Goal: Information Seeking & Learning: Learn about a topic

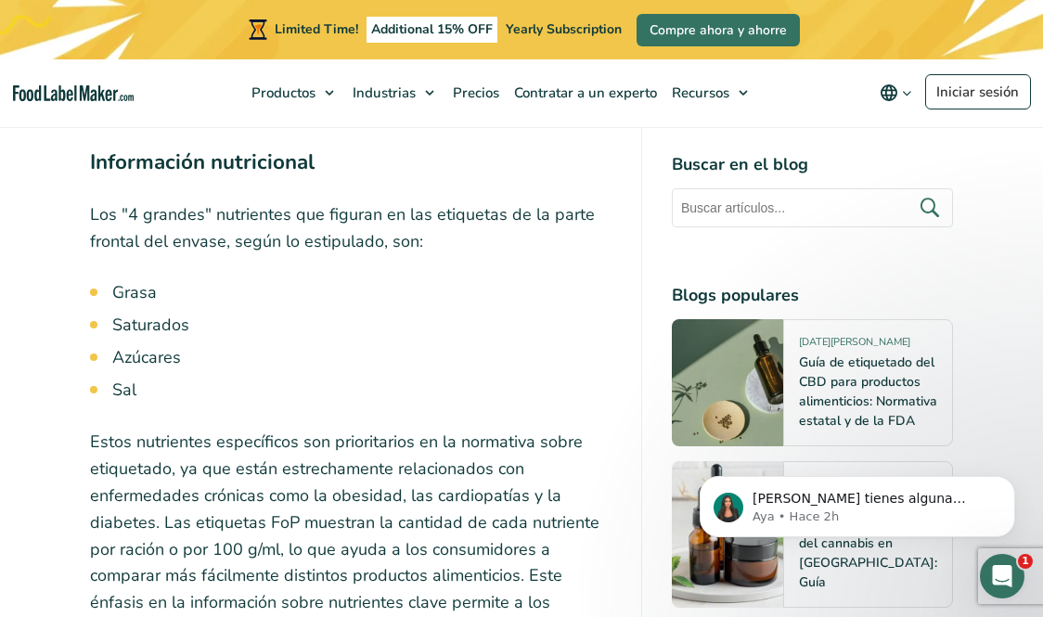
scroll to position [5382, 0]
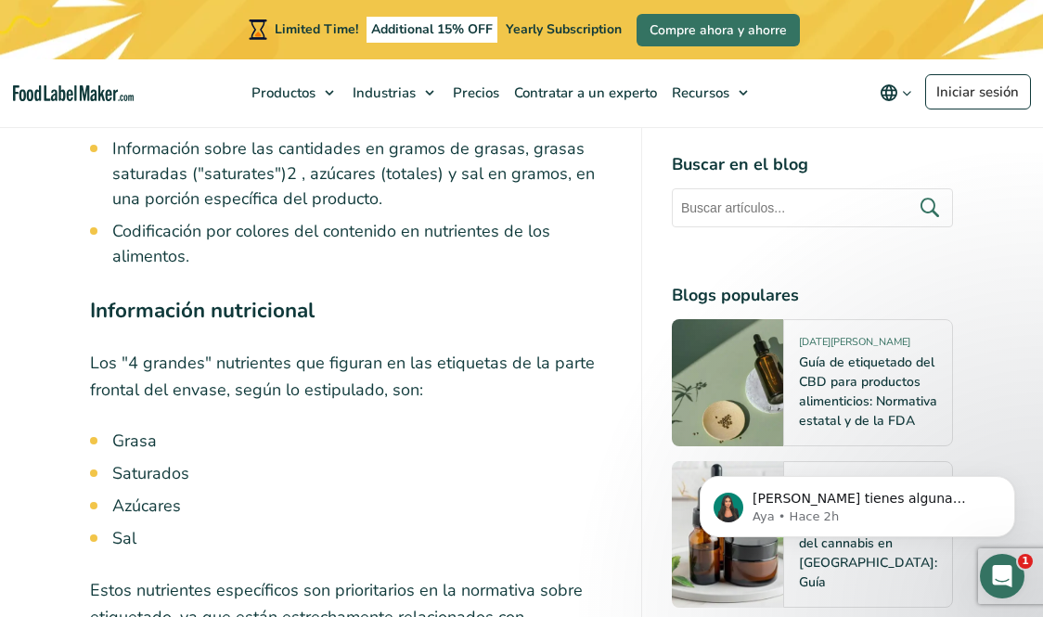
scroll to position [5330, 0]
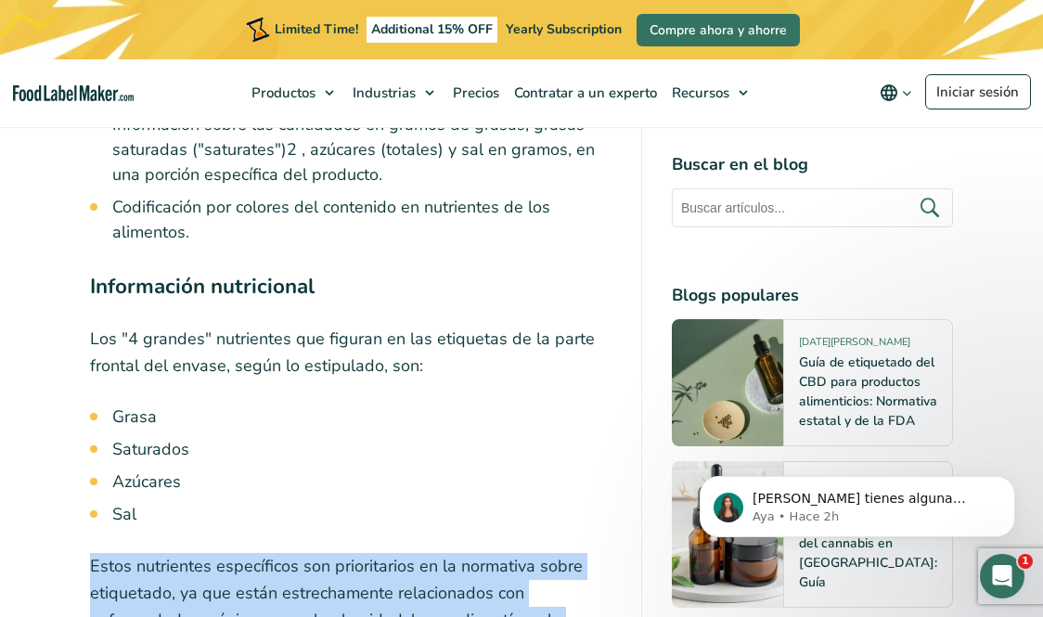
drag, startPoint x: 85, startPoint y: 264, endPoint x: 510, endPoint y: 326, distance: 429.5
copy p "Estos nutrientes específicos son prioritarios en la normativa sobre etiquetado,…"
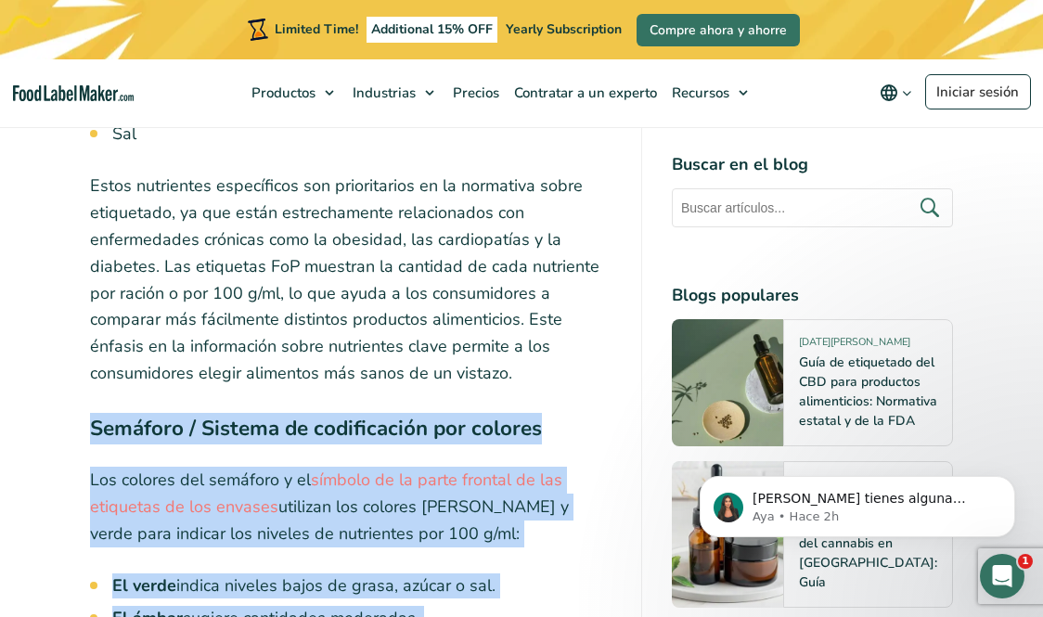
scroll to position [5785, 0]
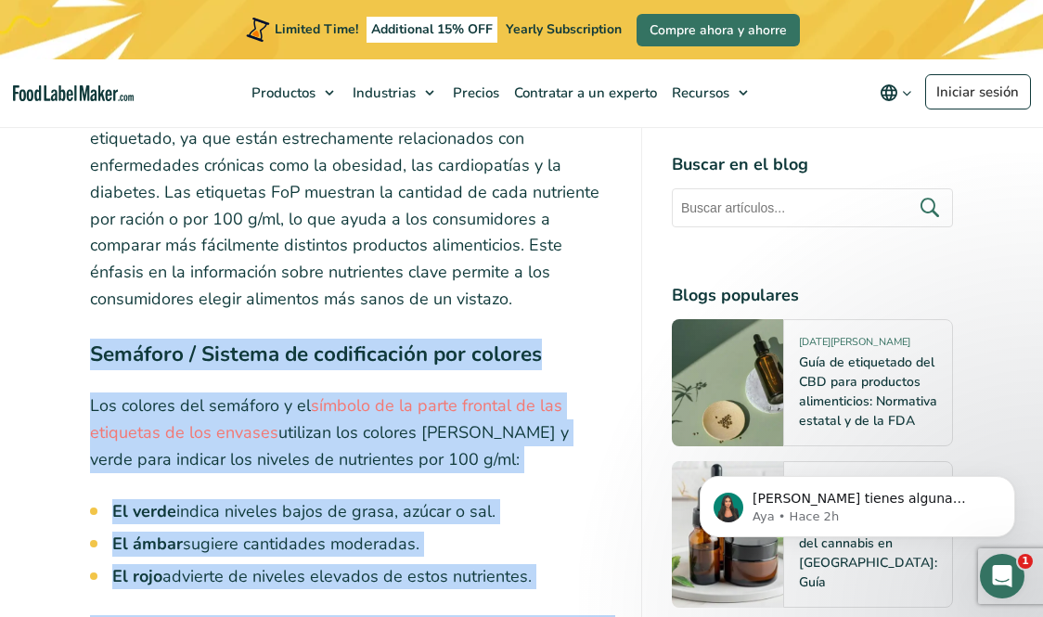
drag, startPoint x: 75, startPoint y: 236, endPoint x: 651, endPoint y: 409, distance: 601.0
copy div "Semáforo / Sistema de codificación por colores Los colores del semáforo y el sí…"
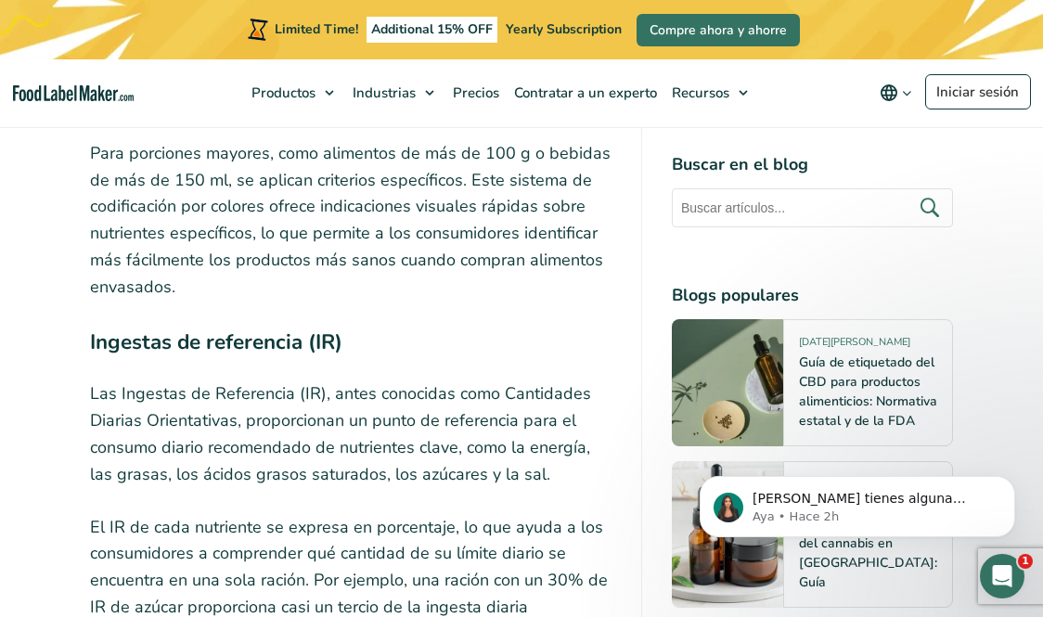
scroll to position [6257, 0]
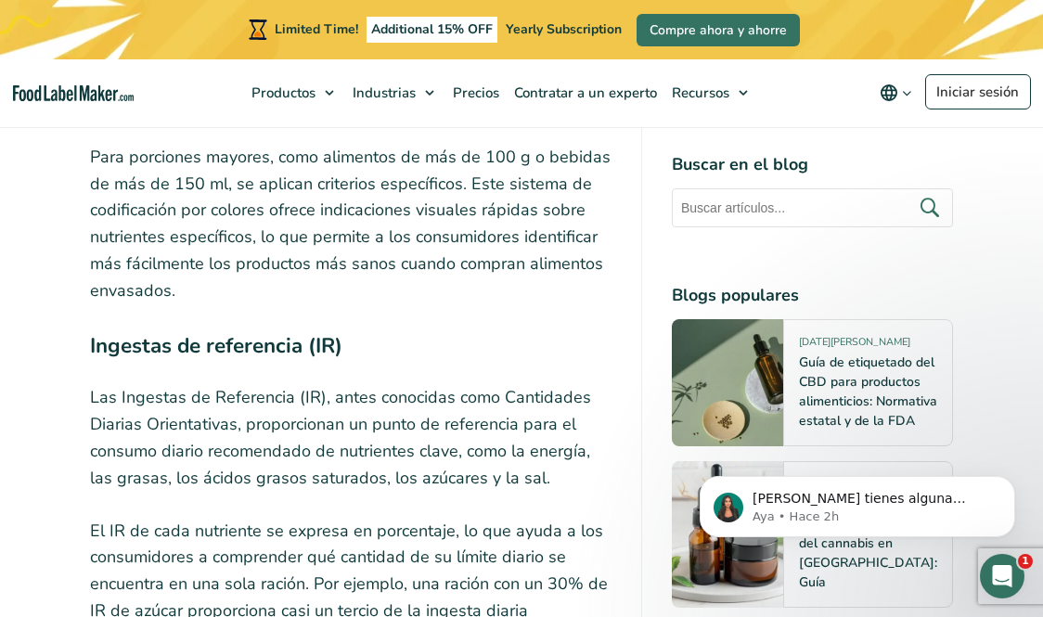
click at [173, 518] on p "El IR de cada nutriente se expresa en porcentaje, lo que ayuda a los consumidor…" at bounding box center [351, 598] width 522 height 161
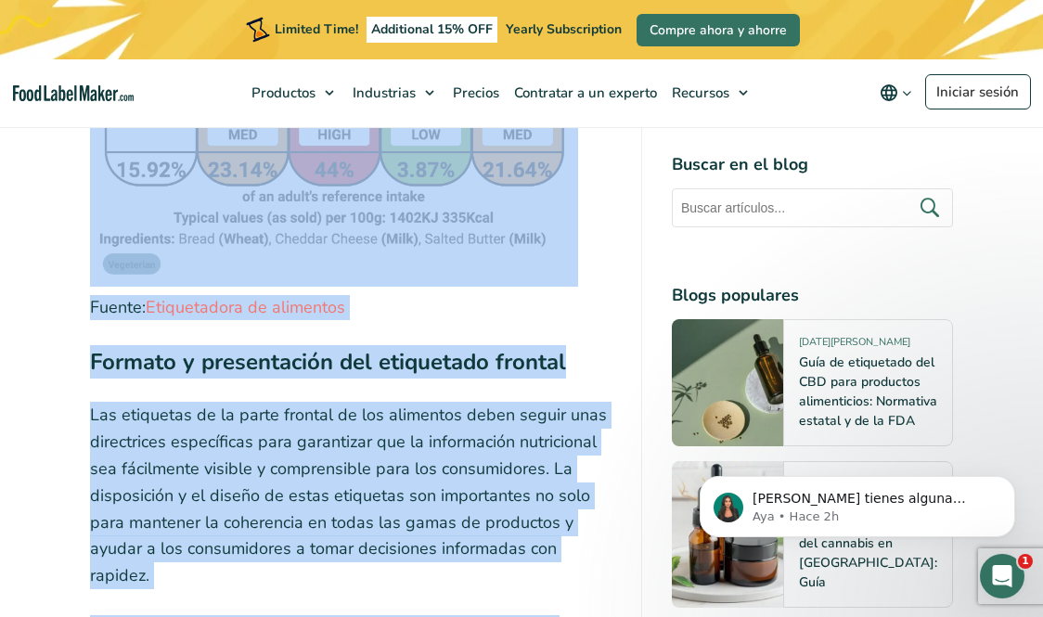
scroll to position [7393, 0]
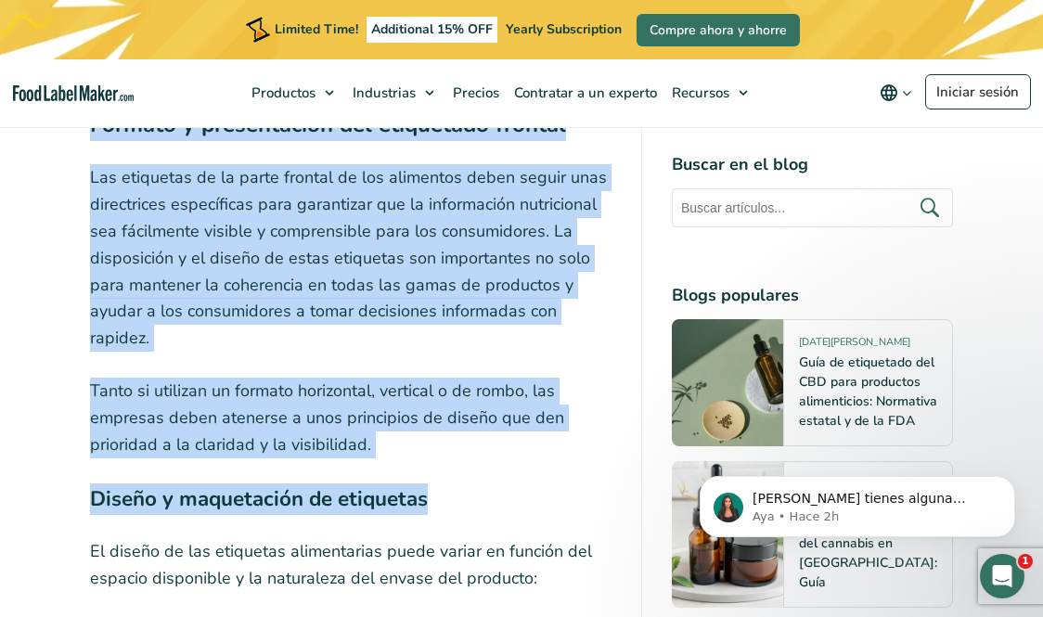
drag, startPoint x: 91, startPoint y: 240, endPoint x: 498, endPoint y: 148, distance: 417.6
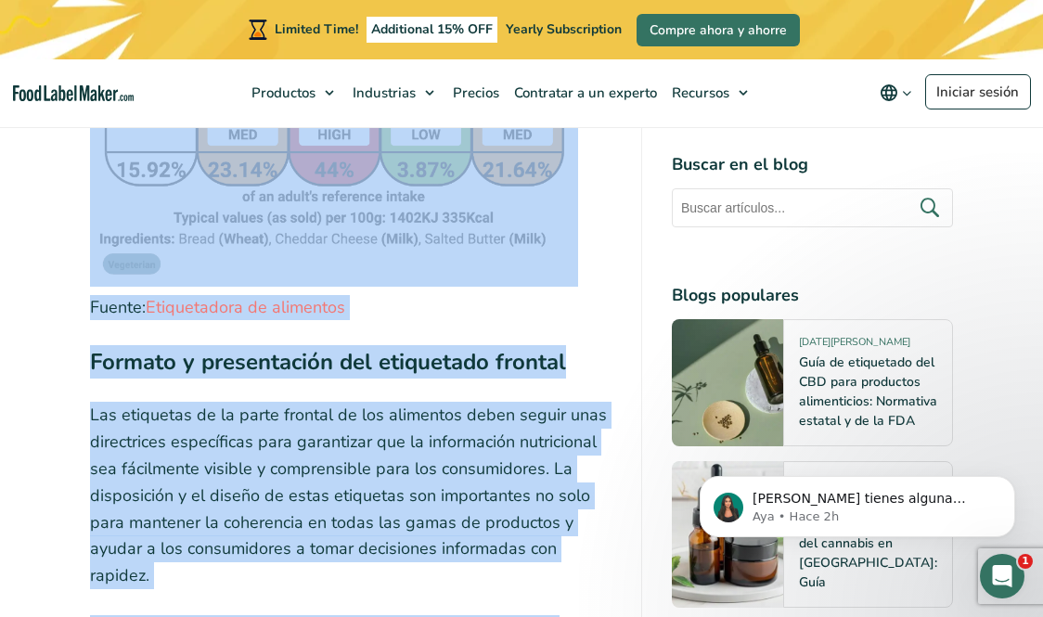
scroll to position [7097, 0]
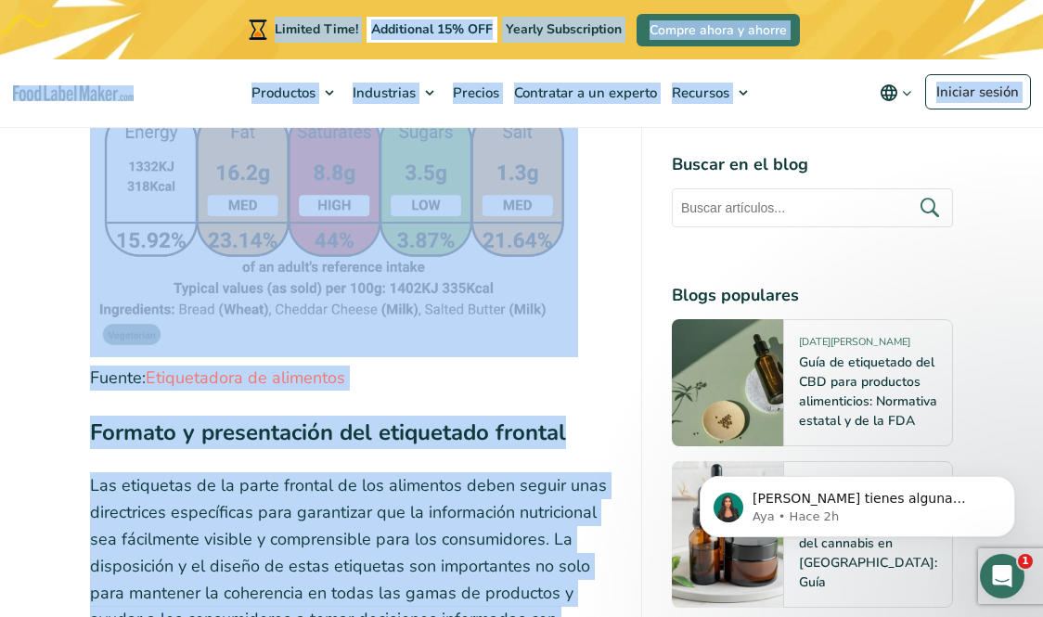
scroll to position [7057, 0]
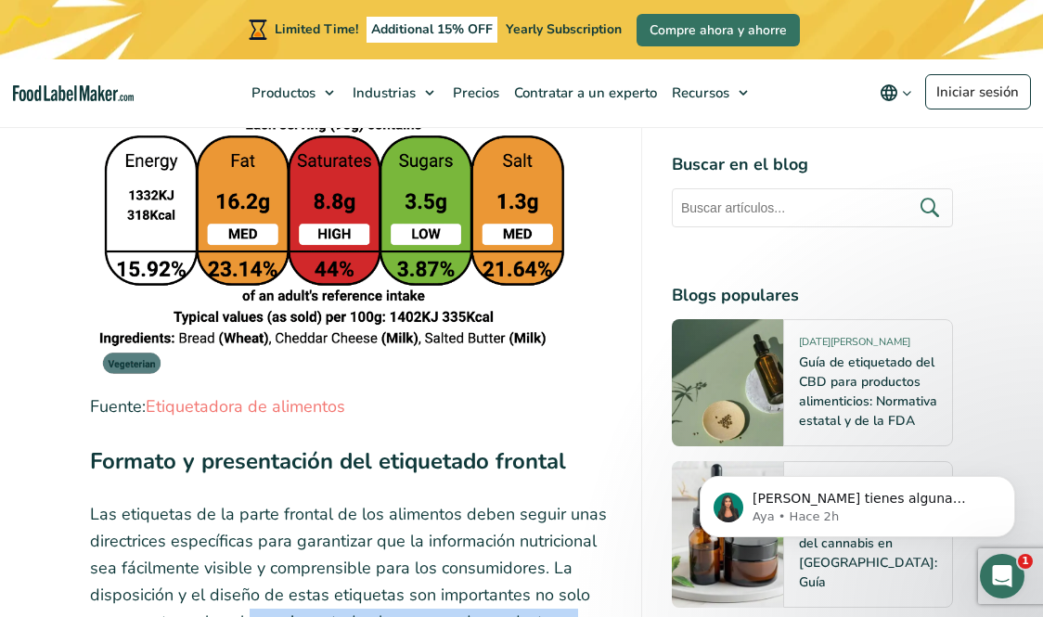
drag, startPoint x: 223, startPoint y: 387, endPoint x: 117, endPoint y: 289, distance: 144.5
click at [117, 501] on p "Las etiquetas de la parte frontal de los alimentos deben seguir unas directrice…" at bounding box center [351, 594] width 522 height 187
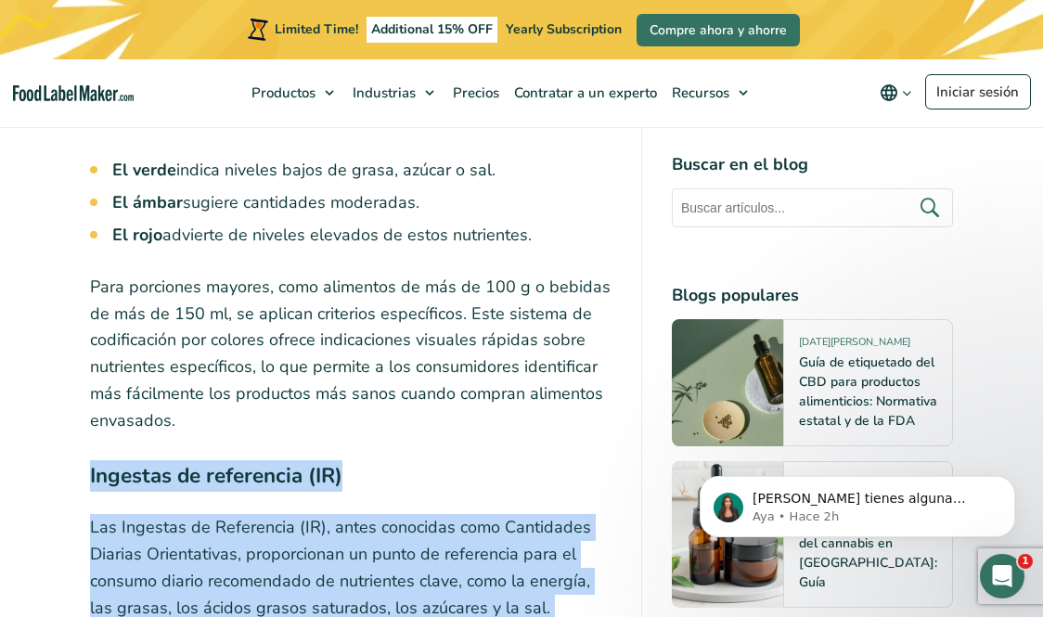
scroll to position [6458, 0]
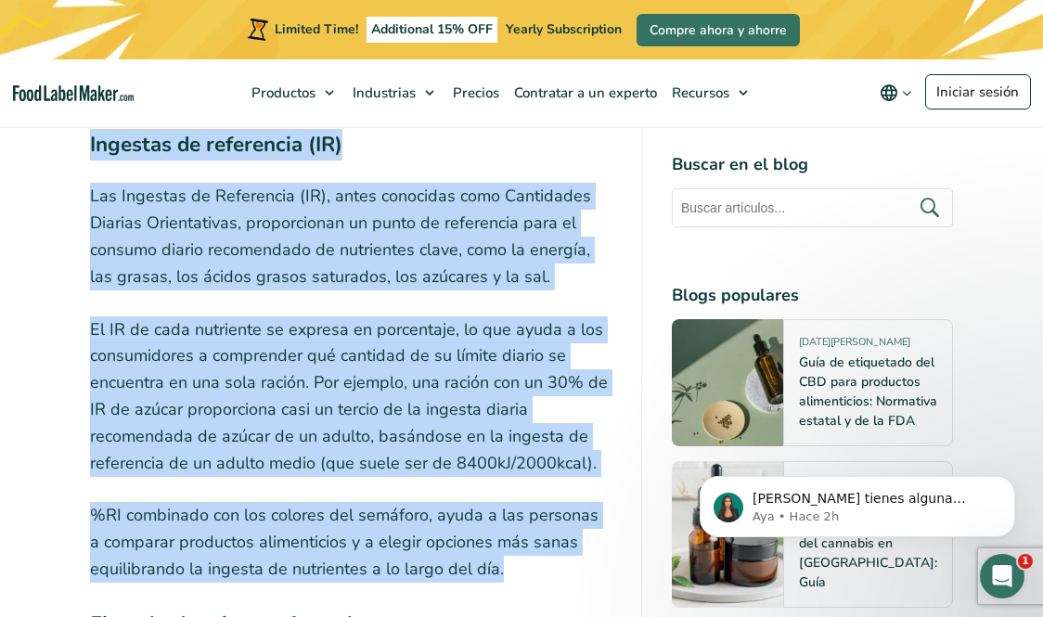
drag, startPoint x: 84, startPoint y: 307, endPoint x: 542, endPoint y: 213, distance: 467.9
copy div "Ingestas de referencia (IR) Las Ingestas de Referencia (IR), antes conocidas co…"
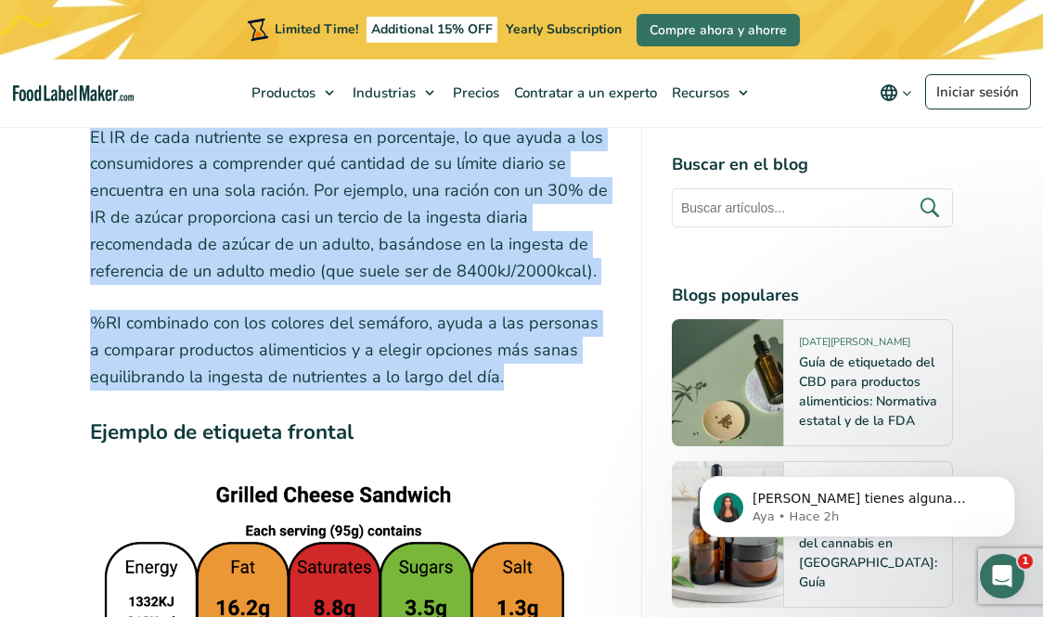
scroll to position [6606, 0]
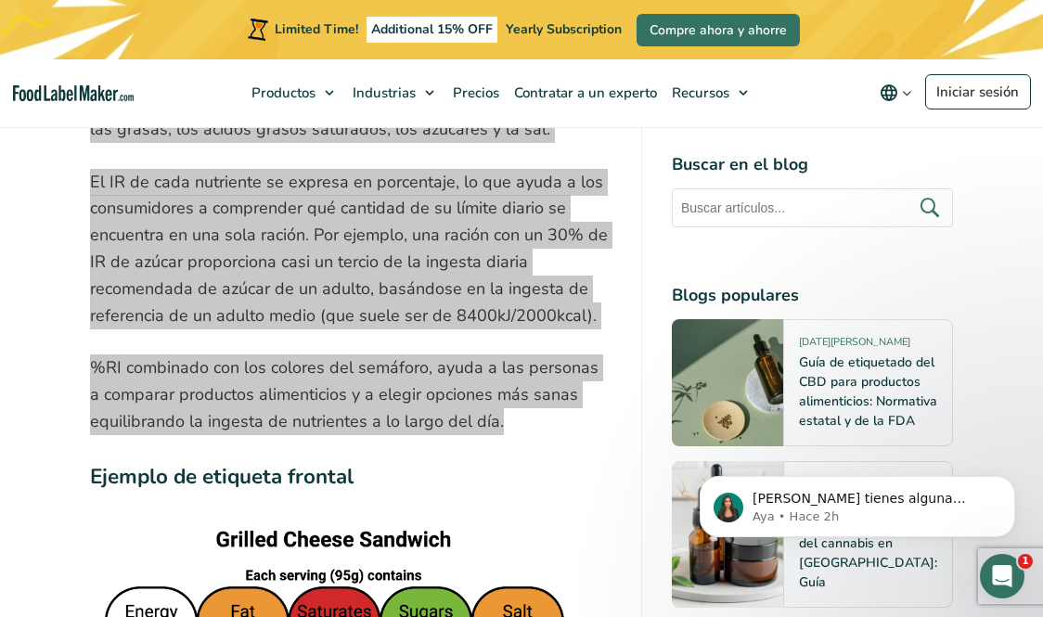
drag, startPoint x: 471, startPoint y: 422, endPoint x: 678, endPoint y: 6, distance: 464.4
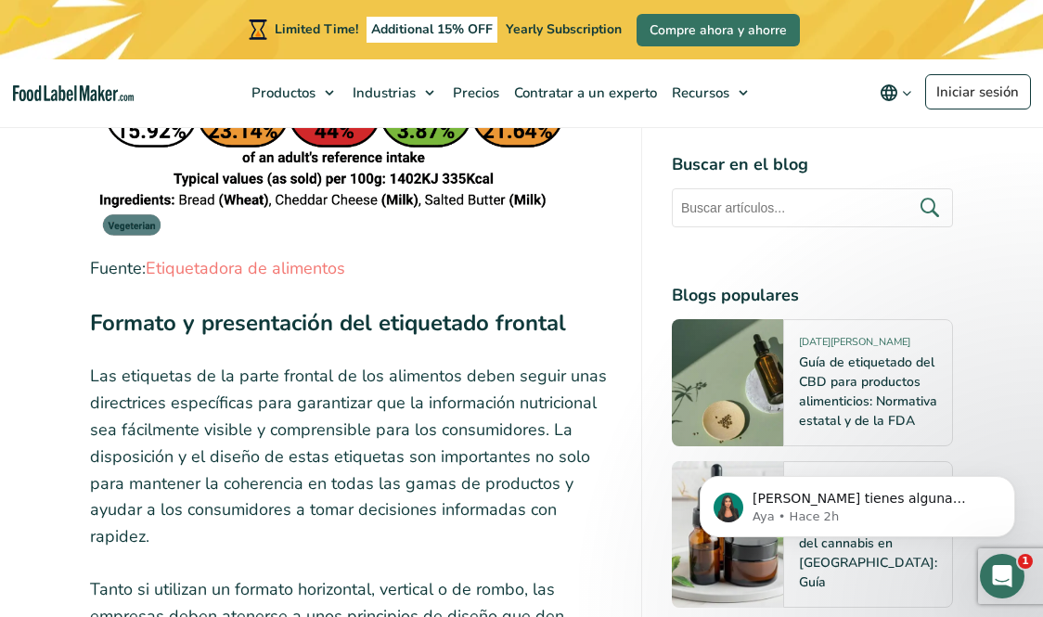
scroll to position [7200, 0]
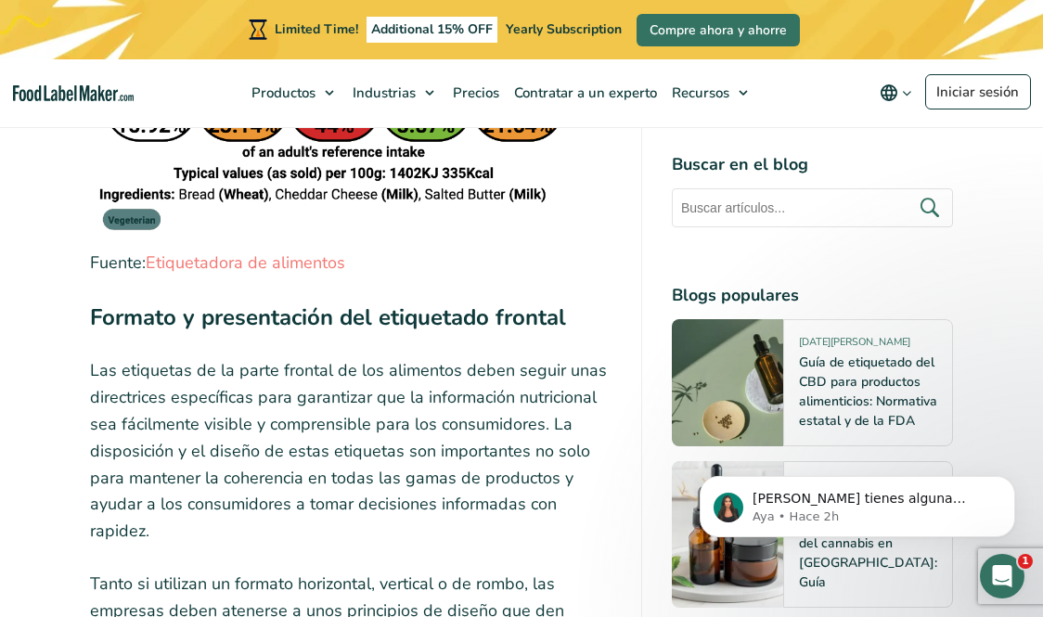
drag, startPoint x: 86, startPoint y: 345, endPoint x: 573, endPoint y: 520, distance: 516.6
copy div "Diseño y maquetación de etiquetas El diseño de las etiquetas alimentarias puede…"
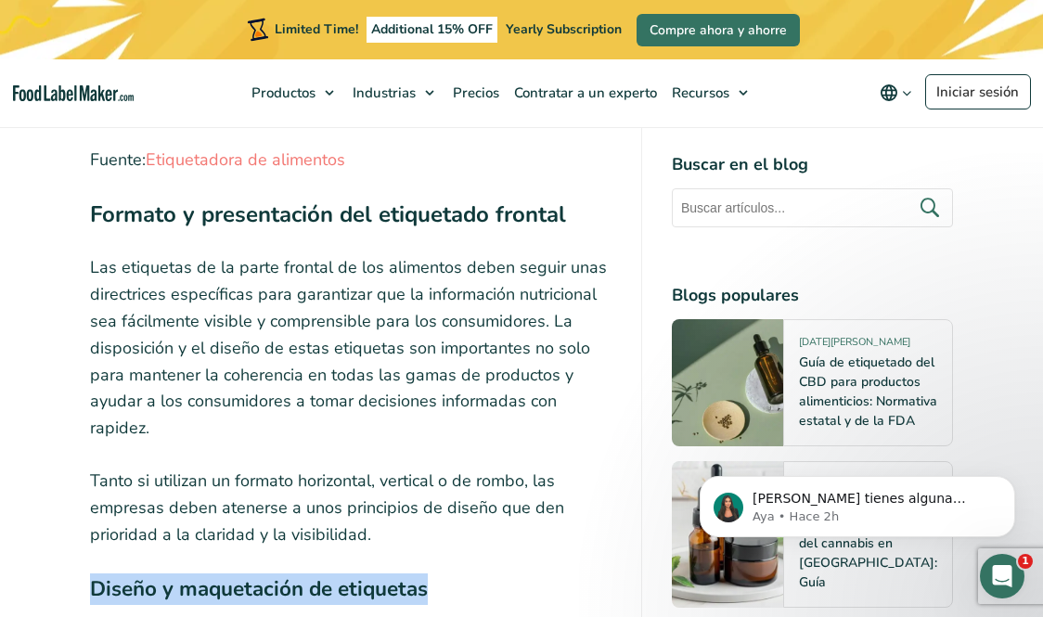
scroll to position [7394, 0]
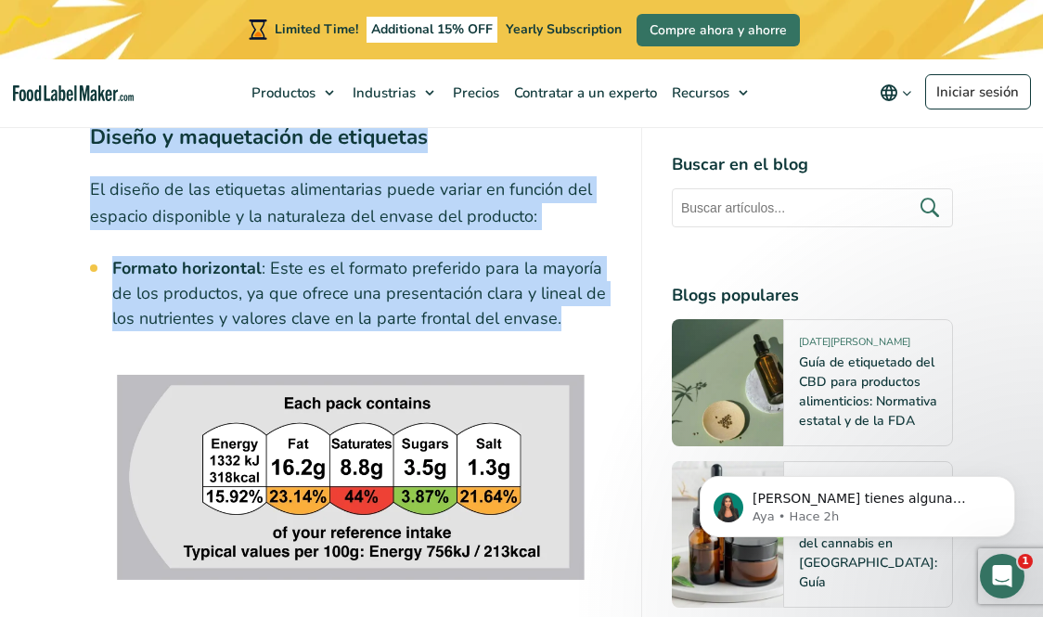
scroll to position [7758, 0]
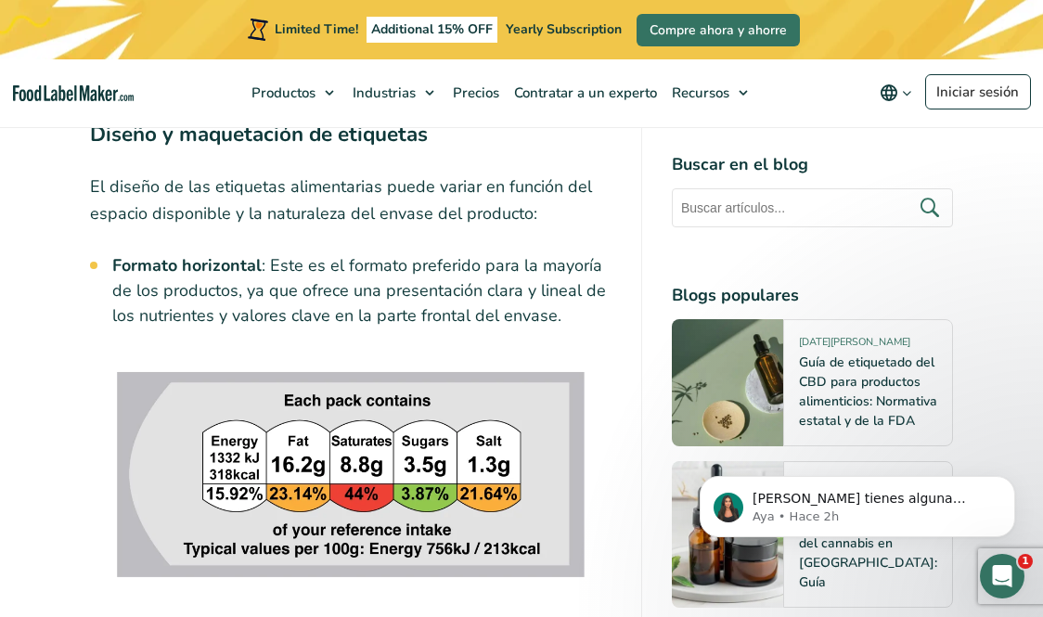
drag, startPoint x: 112, startPoint y: 299, endPoint x: 206, endPoint y: 363, distance: 113.5
copy li "Formato vertical : Se utiliza cuando el espacio es limitado en envases más estr…"
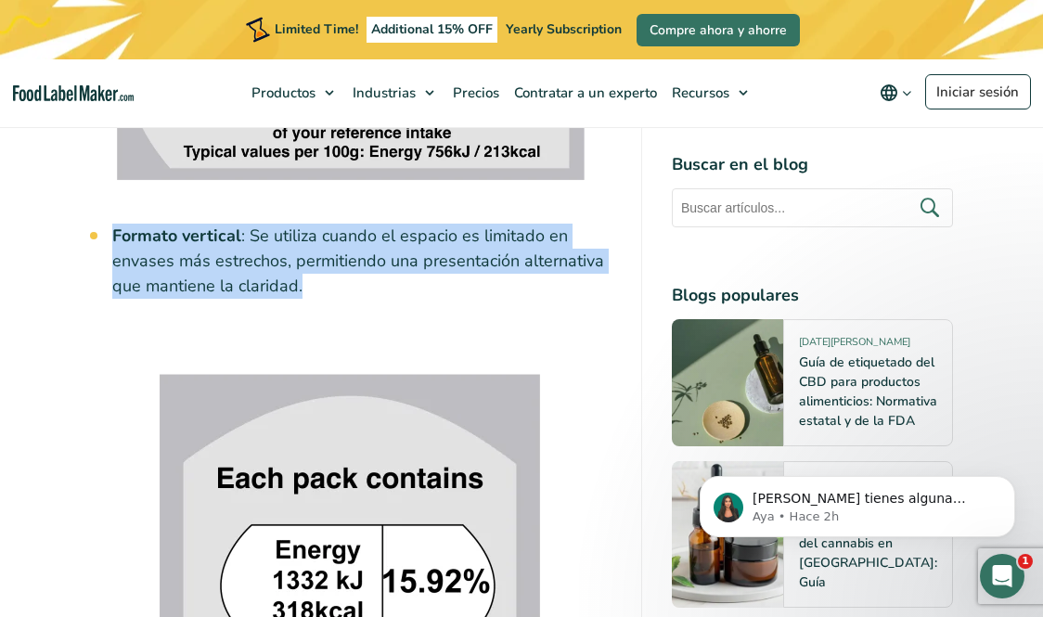
scroll to position [8108, 0]
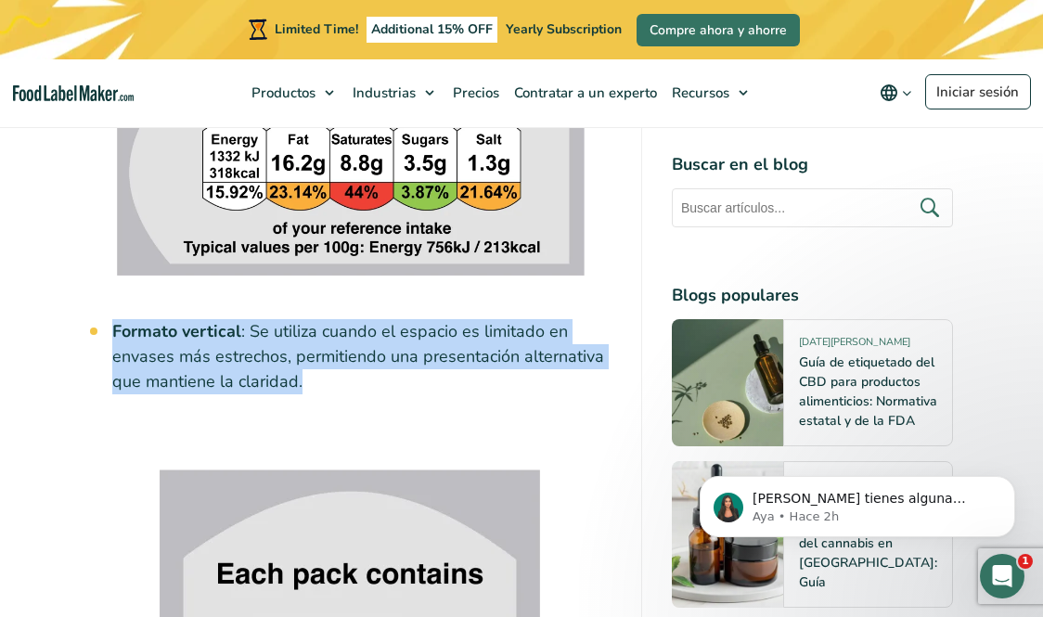
scroll to position [8059, 0]
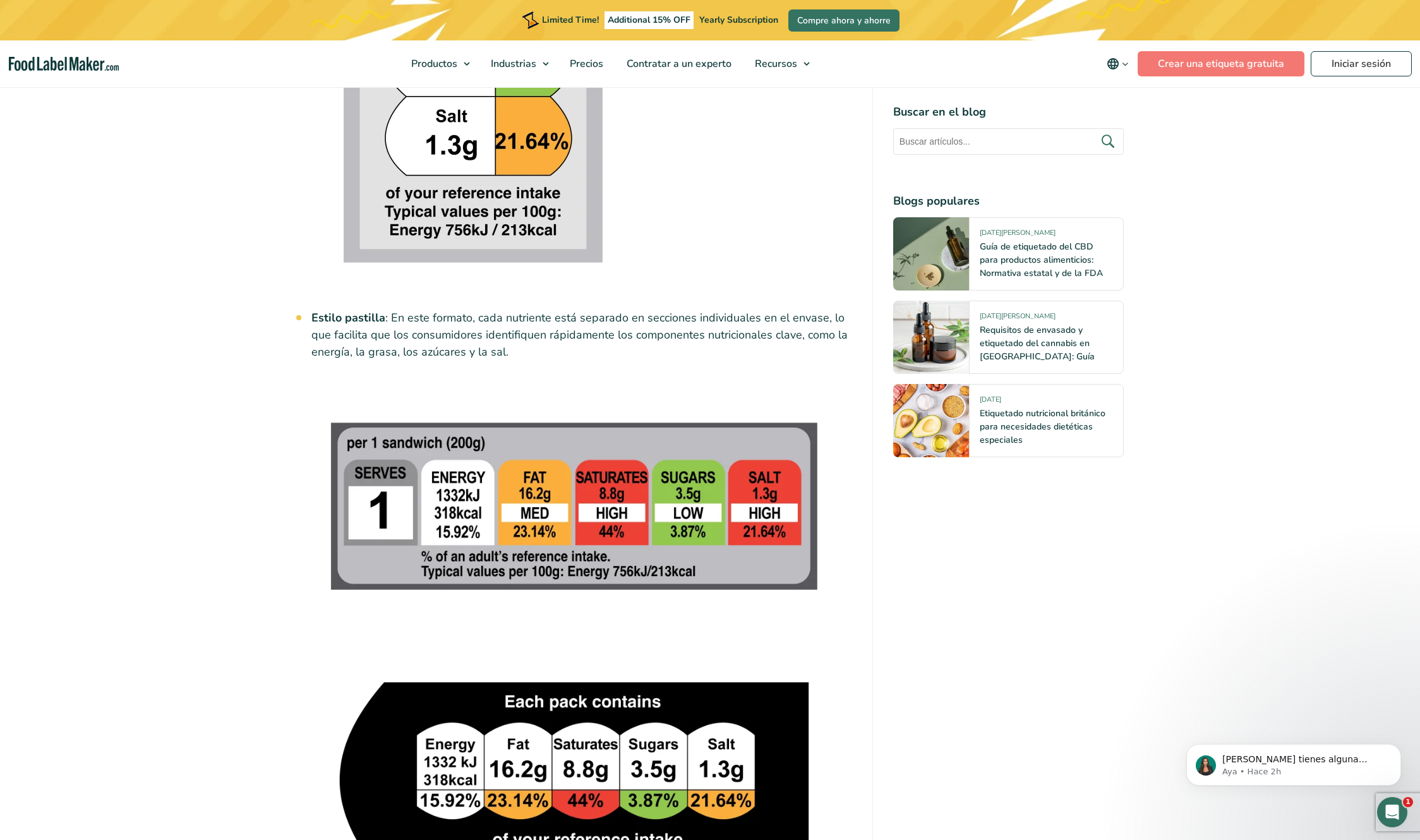
scroll to position [5722, 0]
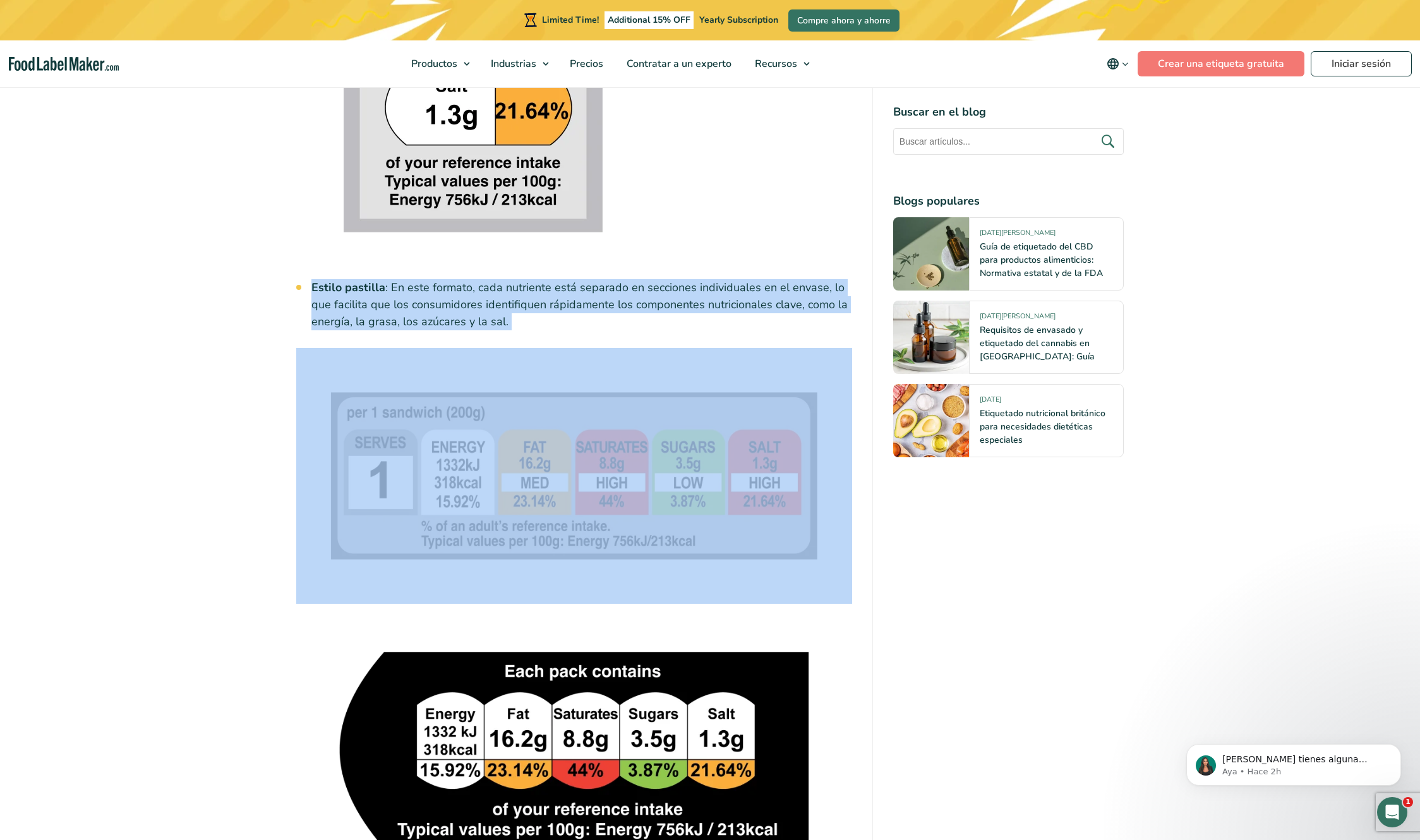
drag, startPoint x: 310, startPoint y: 200, endPoint x: 523, endPoint y: 255, distance: 220.0
copy div "Estilo pastilla : En este formato, cada nutriente está separado en secciones in…"
click at [406, 419] on img at bounding box center [574, 476] width 556 height 257
click at [308, 419] on img at bounding box center [574, 749] width 556 height 257
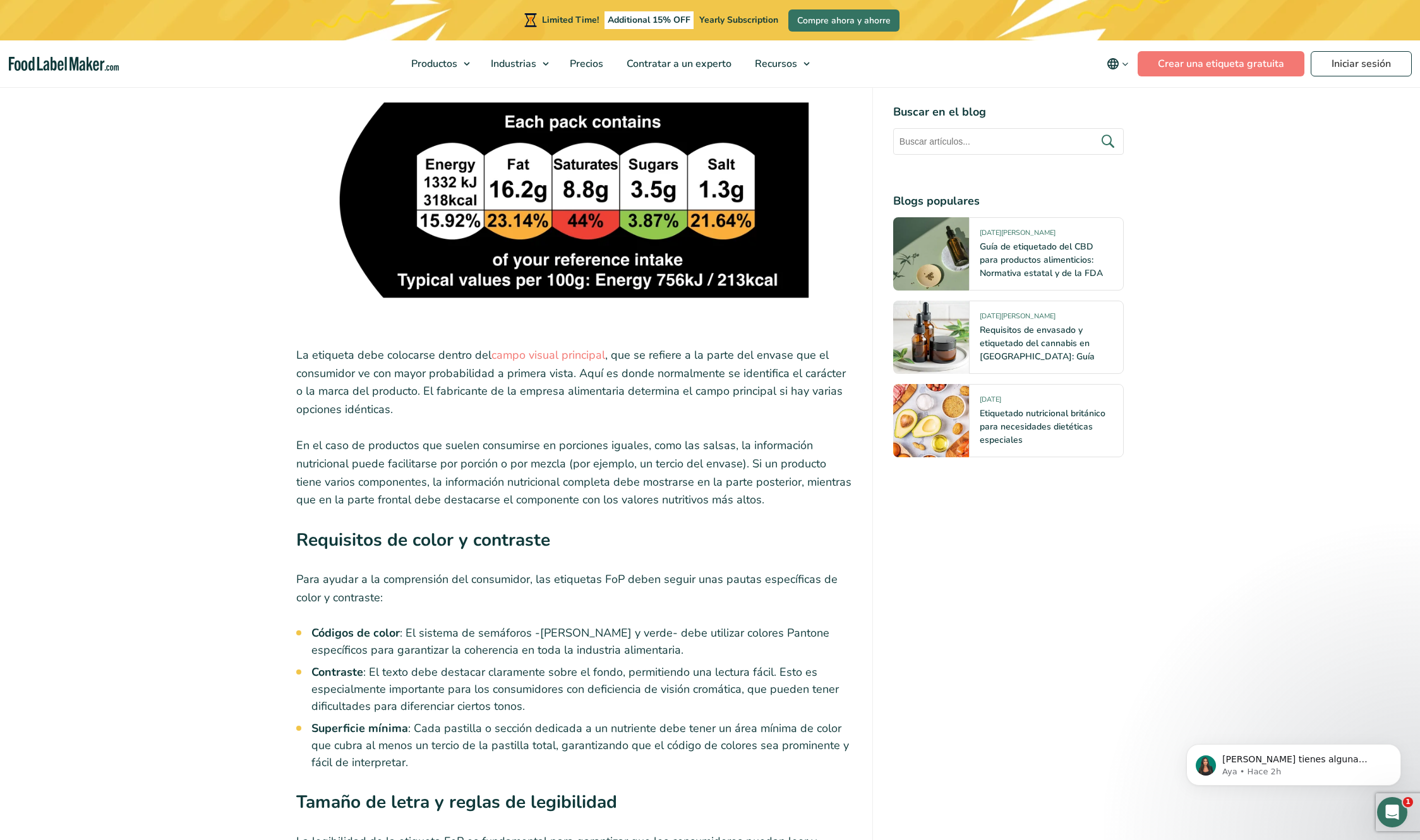
scroll to position [6283, 0]
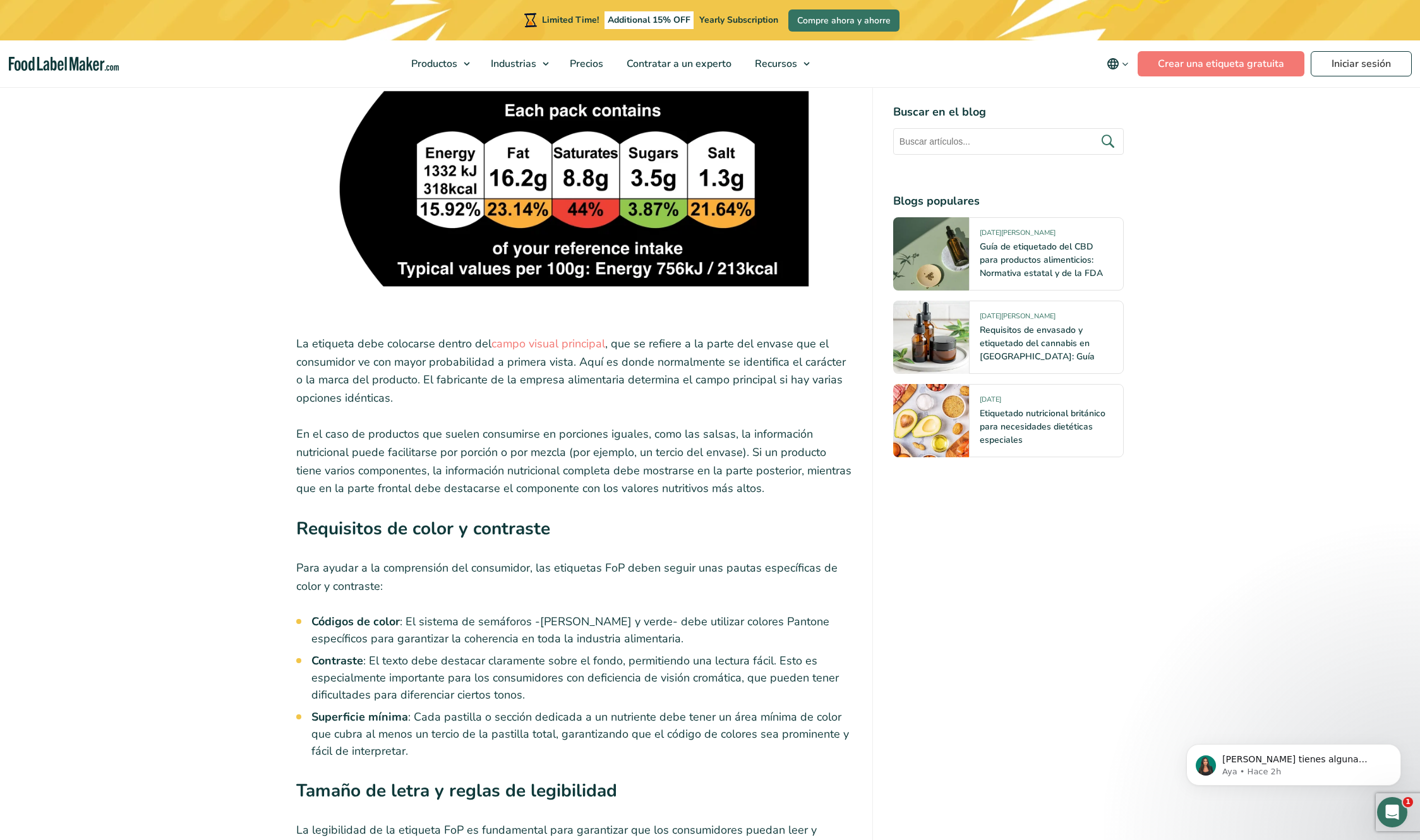
click at [709, 419] on li "Contraste : El texto debe destacar claramente sobre el fondo, permitiendo una l…" at bounding box center [582, 678] width 540 height 51
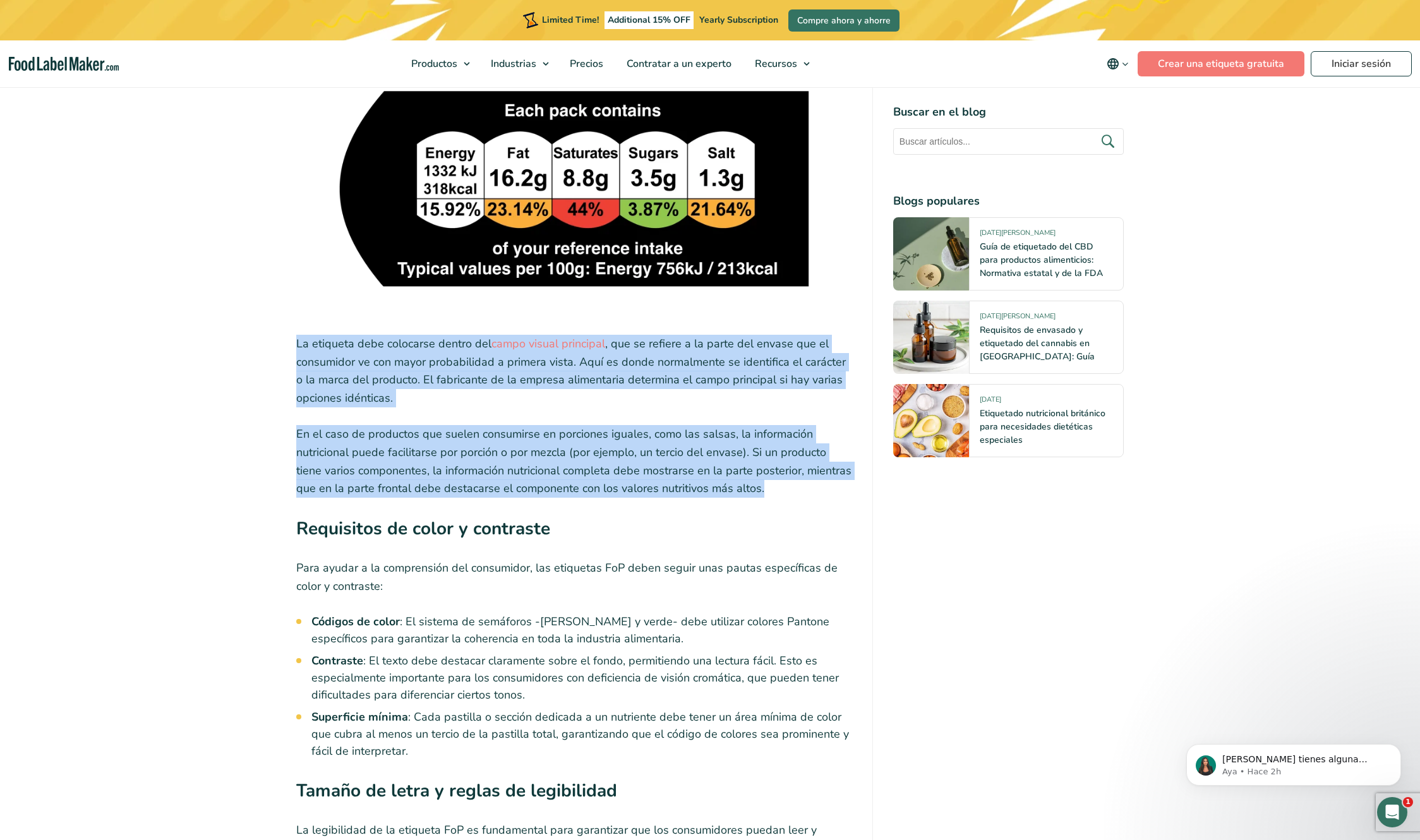
drag, startPoint x: 287, startPoint y: 262, endPoint x: 798, endPoint y: 408, distance: 531.4
copy div "La etiqueta debe colocarse dentro del campo visual principal , que se refiere a…"
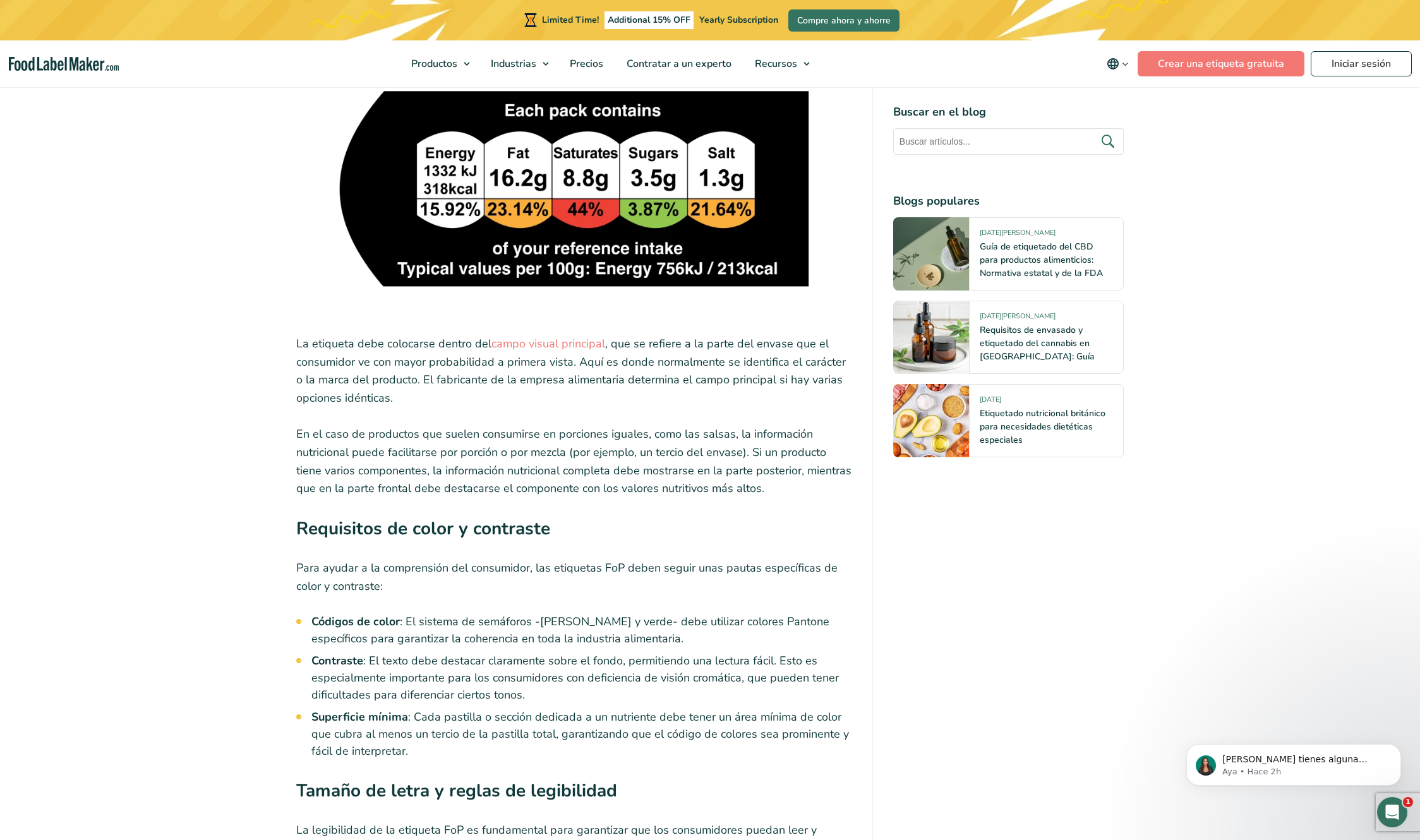
click at [709, 419] on li "Códigos de color : El sistema de semáforos -[PERSON_NAME] y verde- debe utiliza…" at bounding box center [582, 630] width 540 height 34
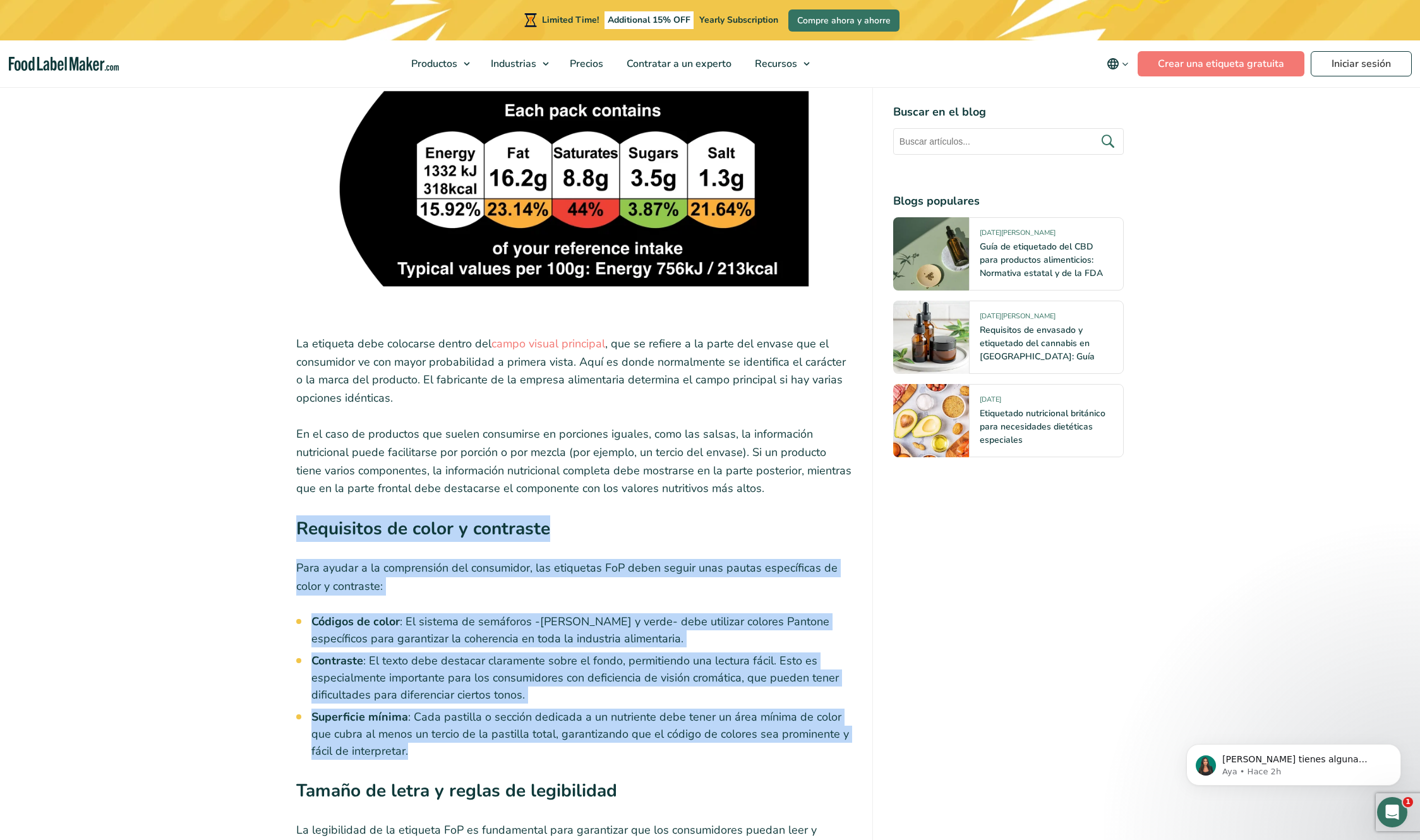
drag, startPoint x: 278, startPoint y: 445, endPoint x: 518, endPoint y: 688, distance: 341.5
copy div "Requisitos de color y contraste Para ayudar a la comprensión del consumidor, la…"
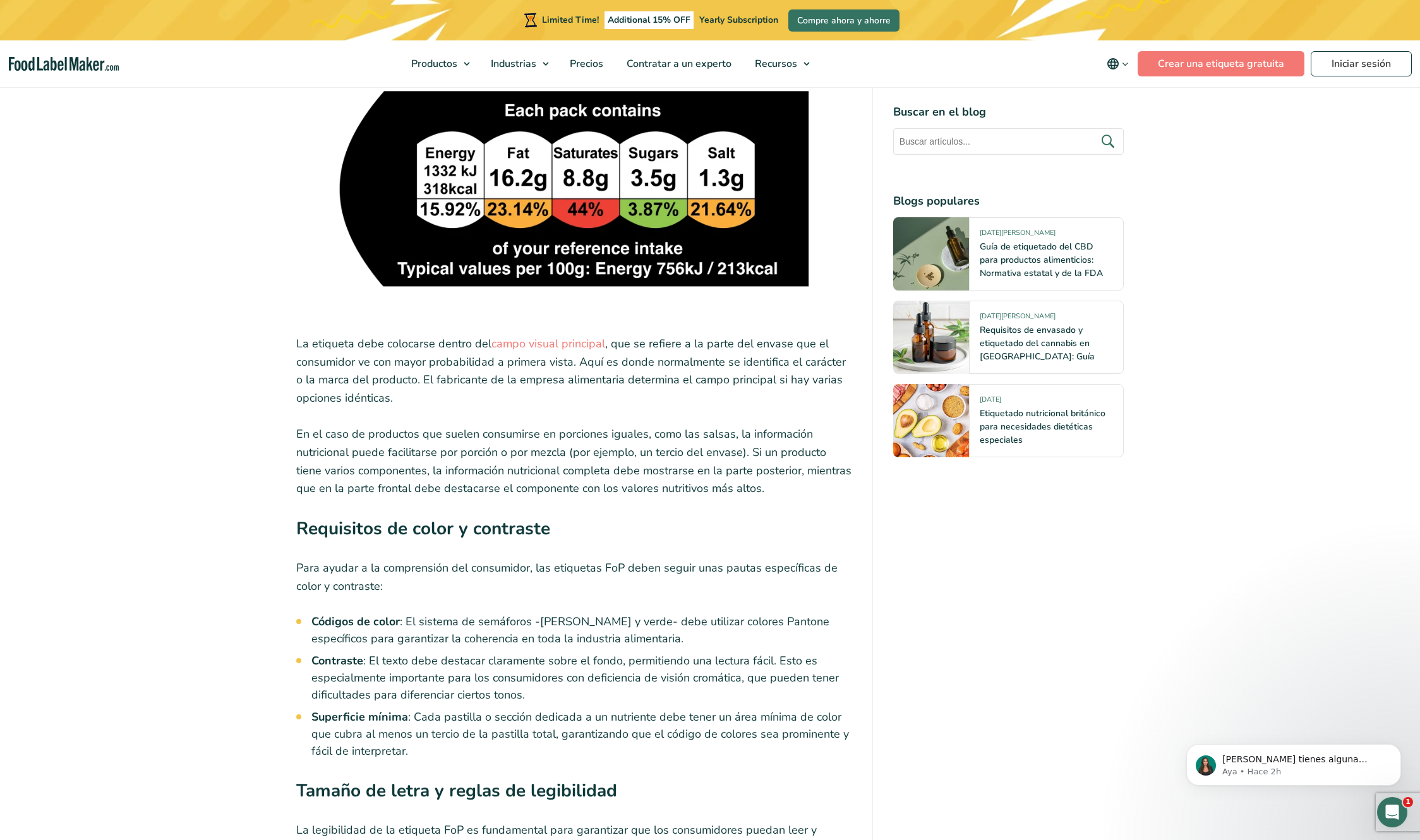
click at [622, 419] on h3 "Tamaño de letra y reglas de legibilidad" at bounding box center [574, 794] width 556 height 33
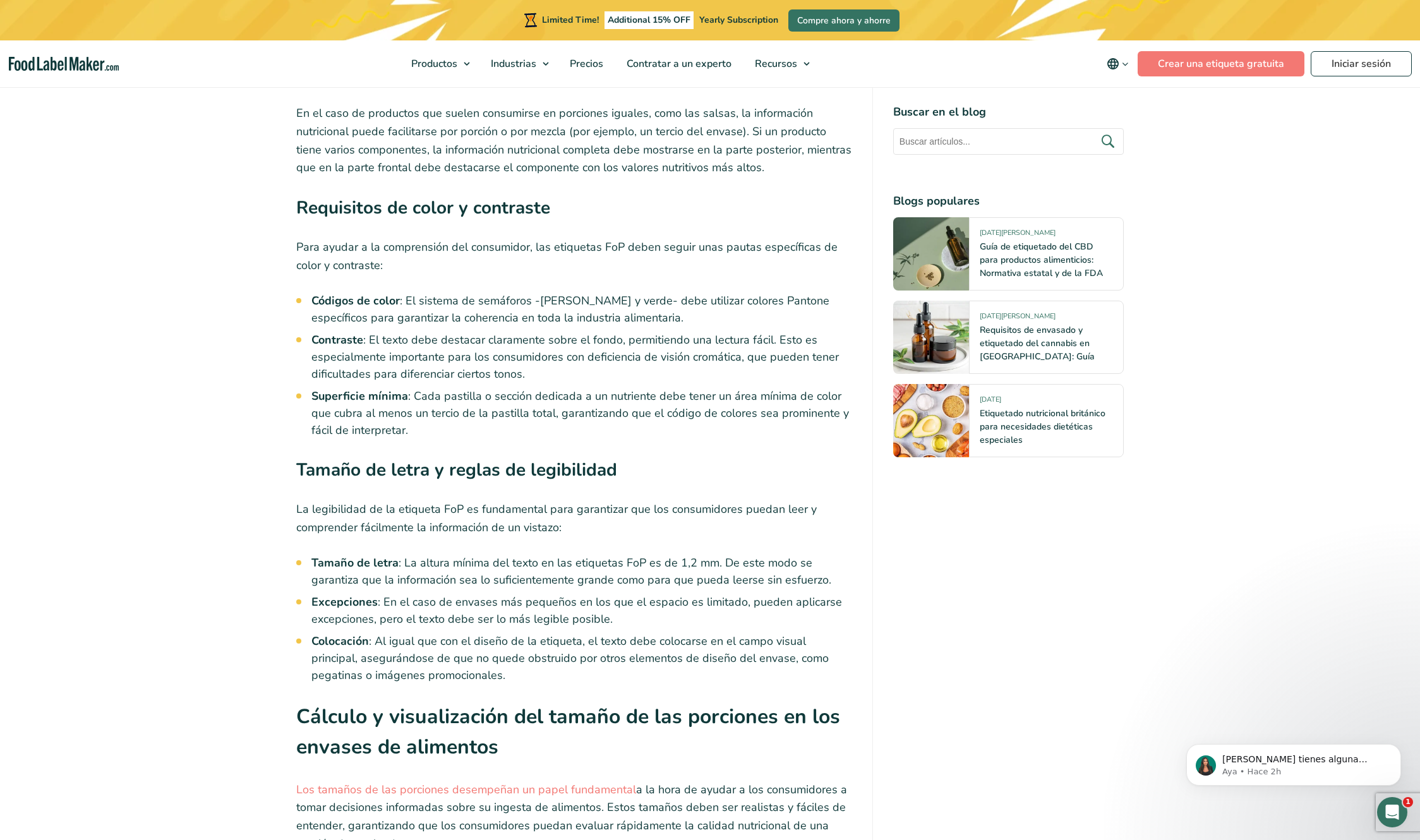
scroll to position [6628, 0]
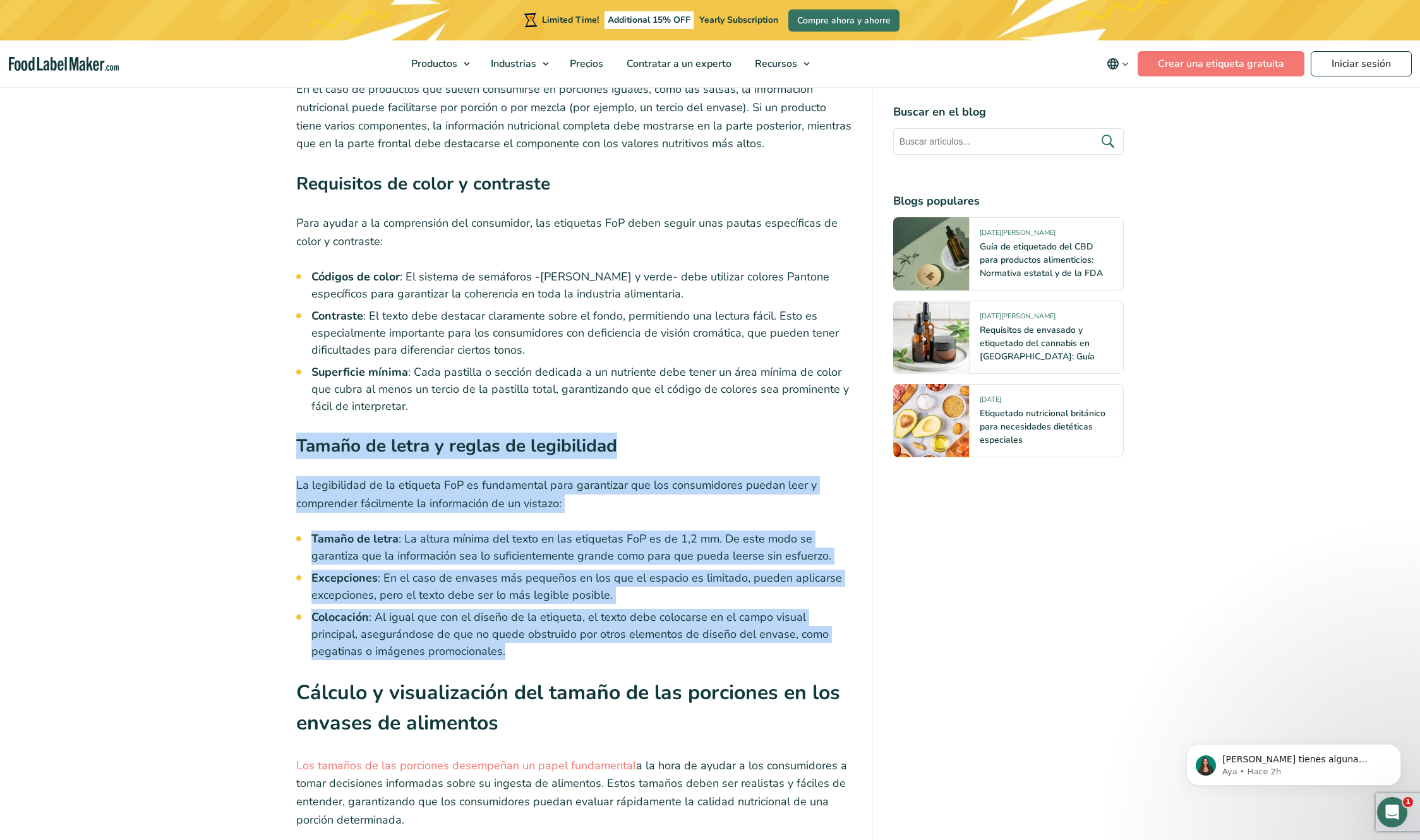
drag, startPoint x: 280, startPoint y: 374, endPoint x: 526, endPoint y: 566, distance: 312.1
copy div "Tamaño de letra y reglas de legibilidad La legibilidad de la etiqueta FoP es fu…"
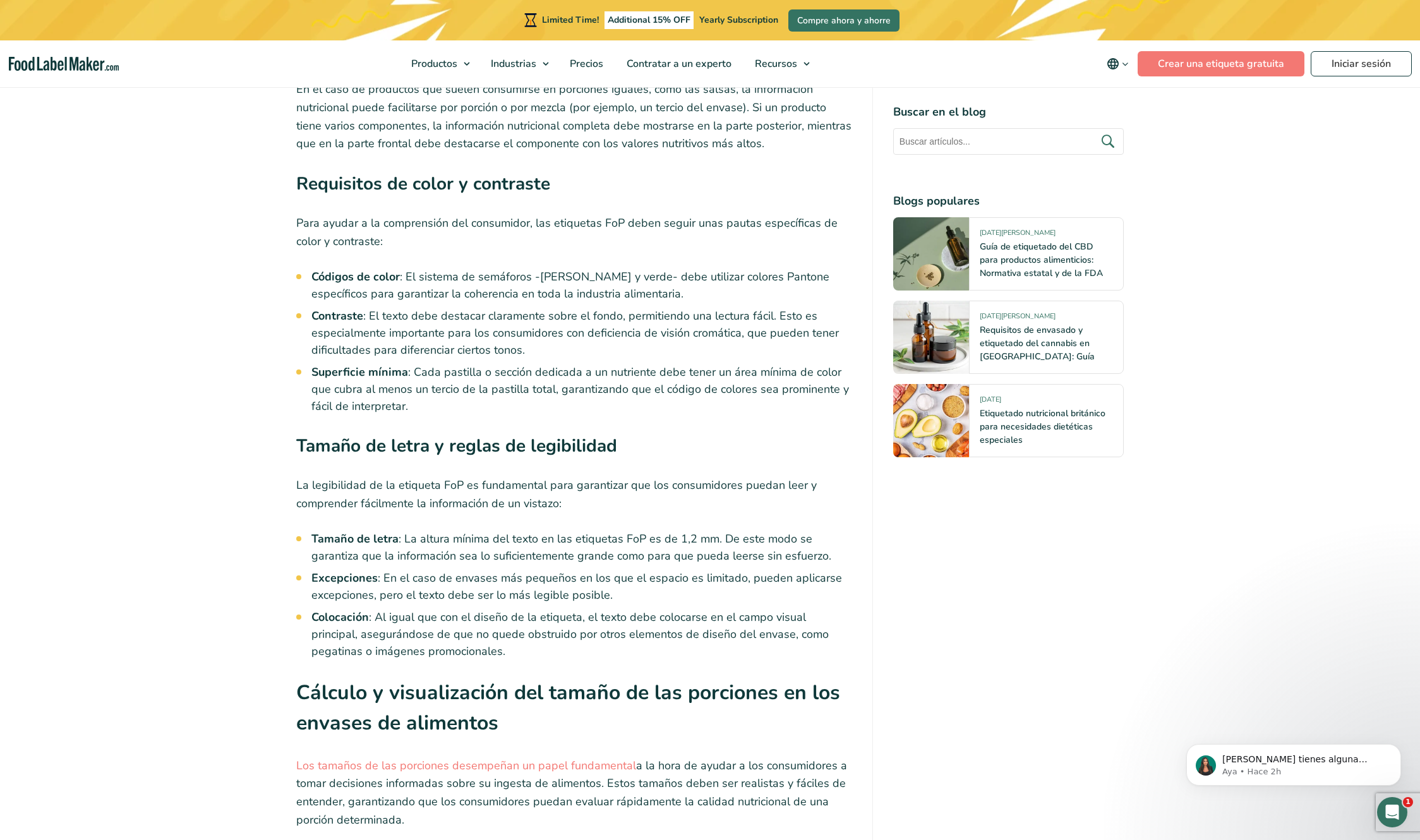
click at [709, 419] on h2 "Cálculo y visualización del tamaño de las porciones en los envases de alimentos" at bounding box center [574, 712] width 556 height 69
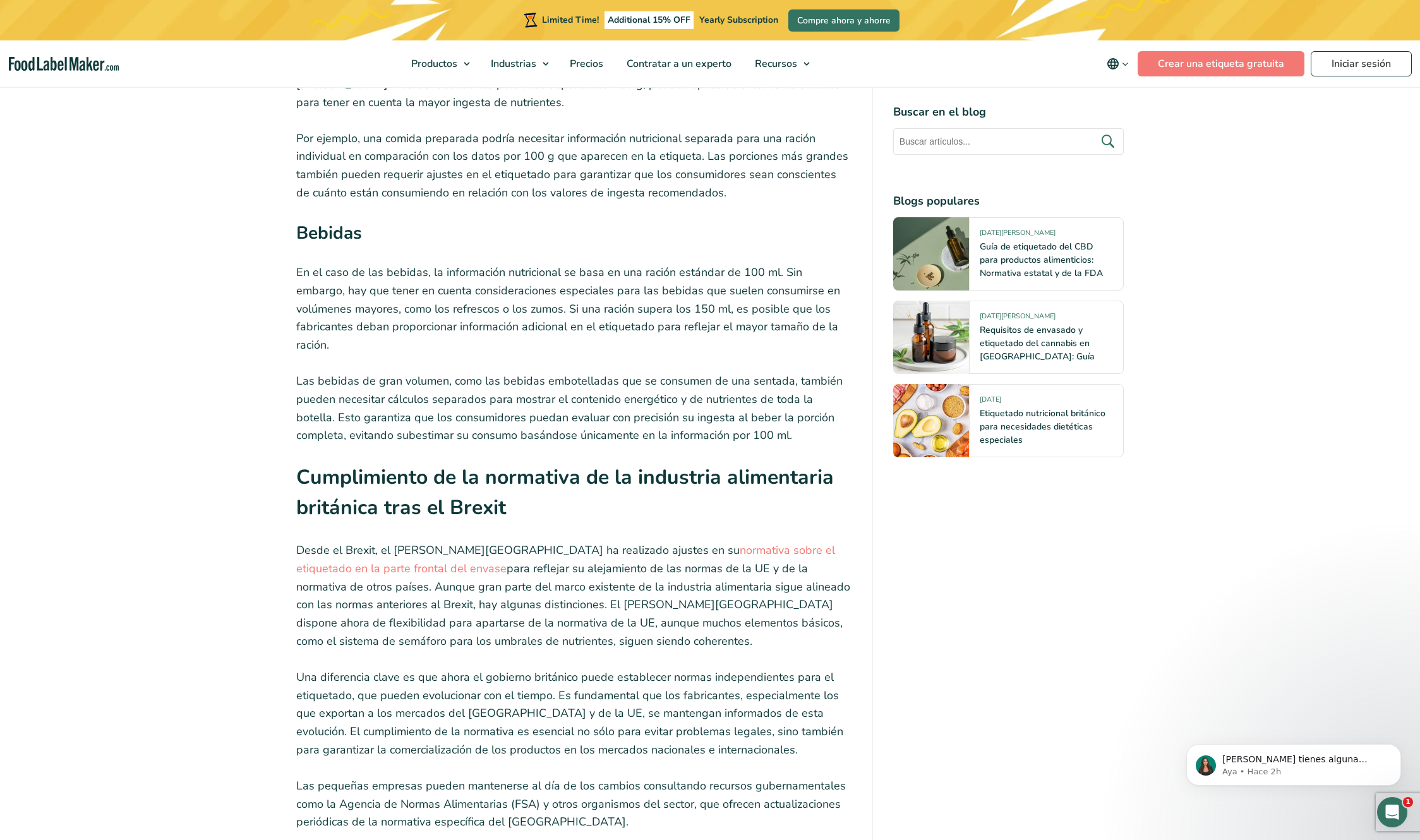
scroll to position [8333, 0]
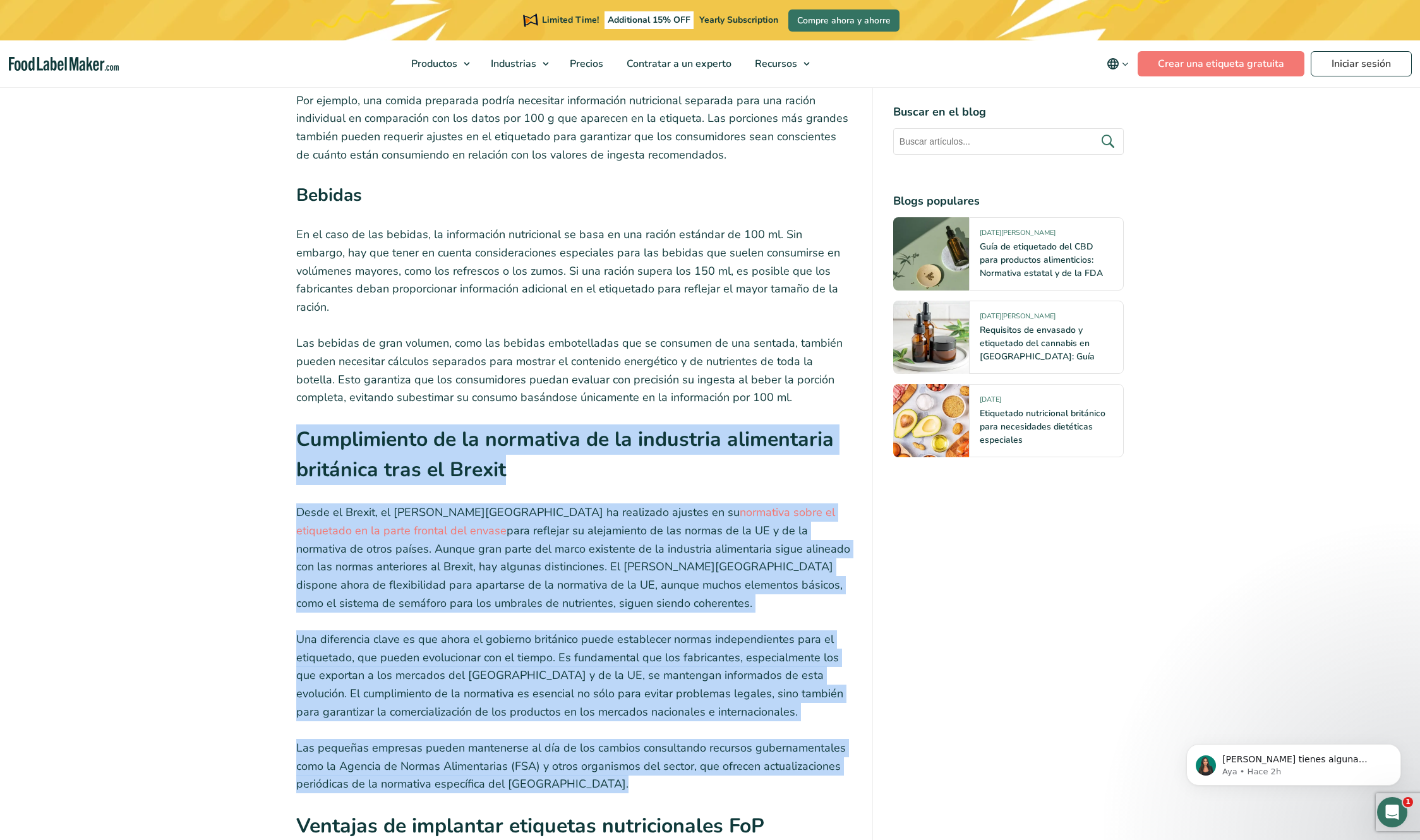
drag, startPoint x: 290, startPoint y: 346, endPoint x: 591, endPoint y: 698, distance: 463.1
copy div "Loremipsumdo si am consectet ad el seddoeius temporincid utlaboree dolo ma Aliq…"
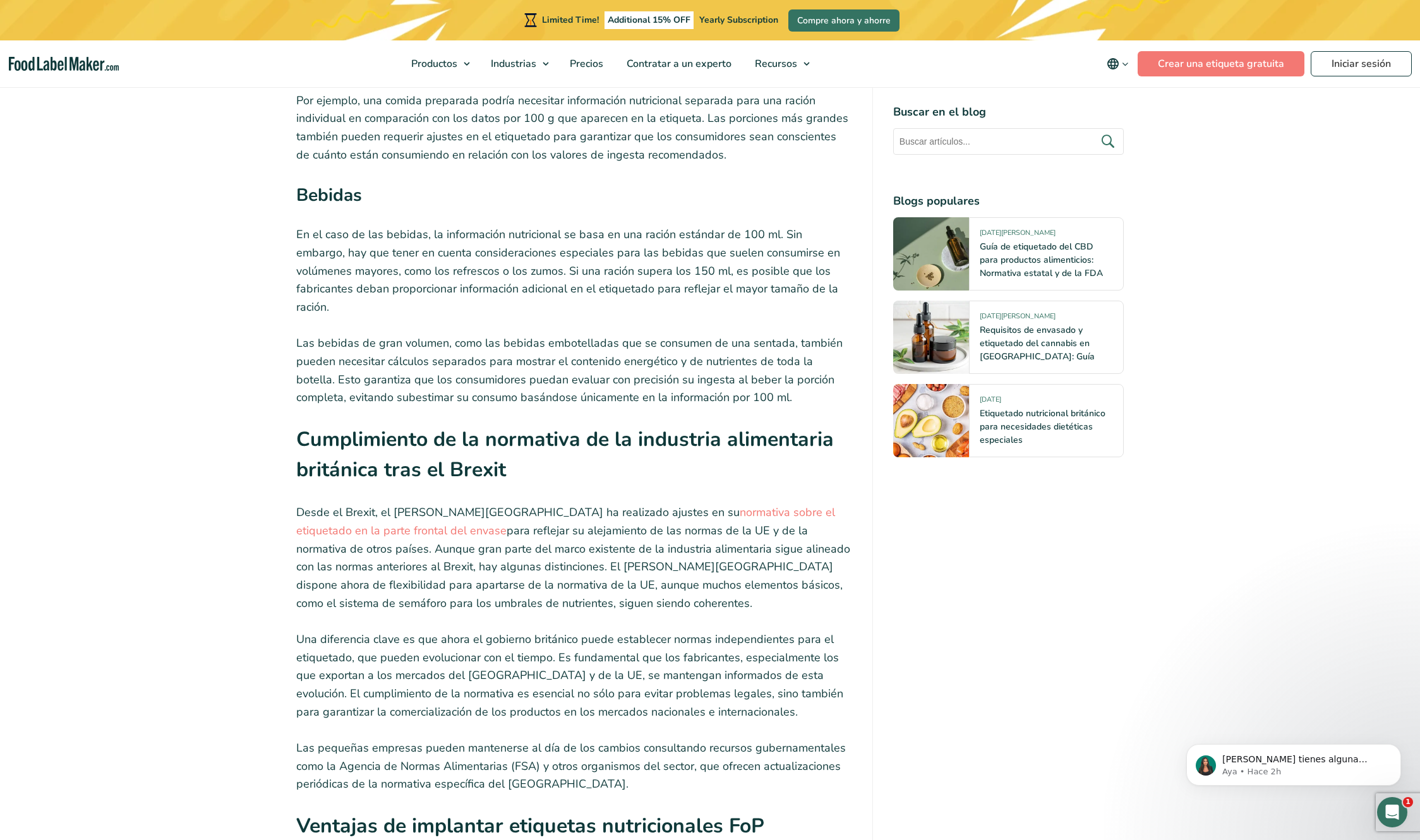
click at [709, 334] on p "Las bebidas de gran volumen, como las bebidas embotelladas que se consumen de u…" at bounding box center [574, 370] width 556 height 73
